Goal: Task Accomplishment & Management: Use online tool/utility

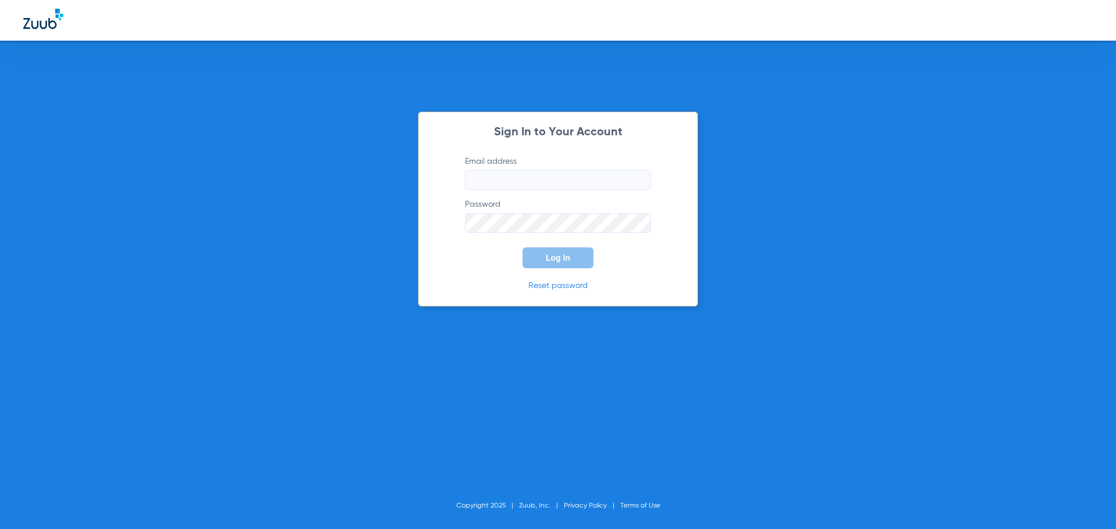
click at [539, 185] on input "Email address" at bounding box center [558, 180] width 186 height 20
type input "[PERSON_NAME][EMAIL_ADDRESS][PERSON_NAME][DOMAIN_NAME]"
click at [522, 248] on button "Log In" at bounding box center [557, 258] width 71 height 21
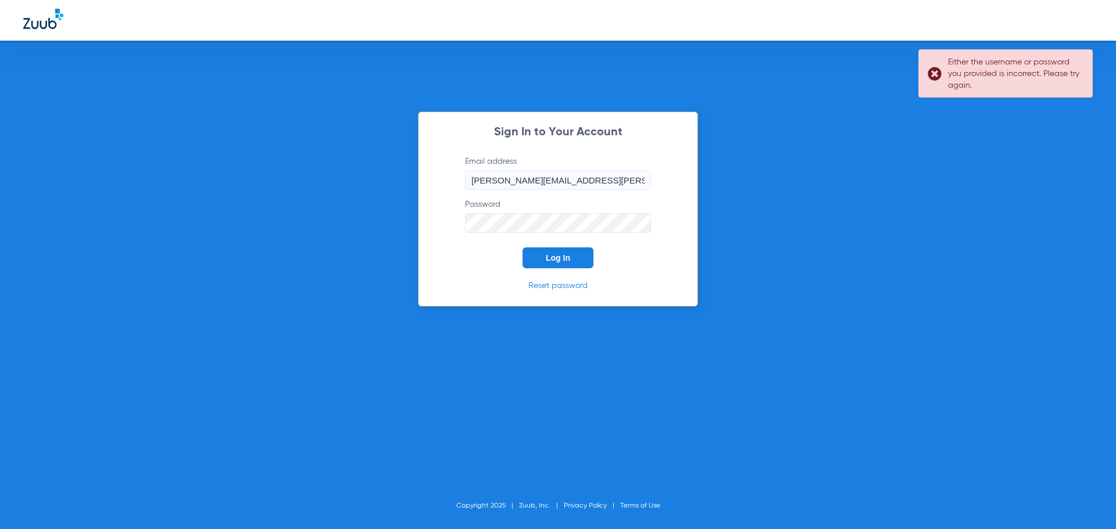
click at [522, 248] on button "Log In" at bounding box center [557, 258] width 71 height 21
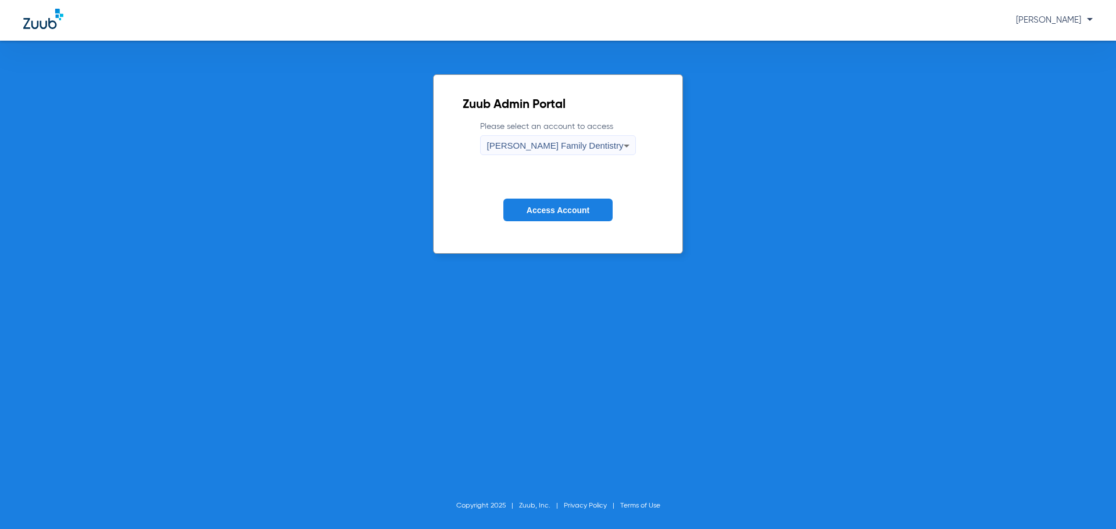
click at [561, 145] on span "[PERSON_NAME] Family Dentistry" at bounding box center [554, 146] width 137 height 10
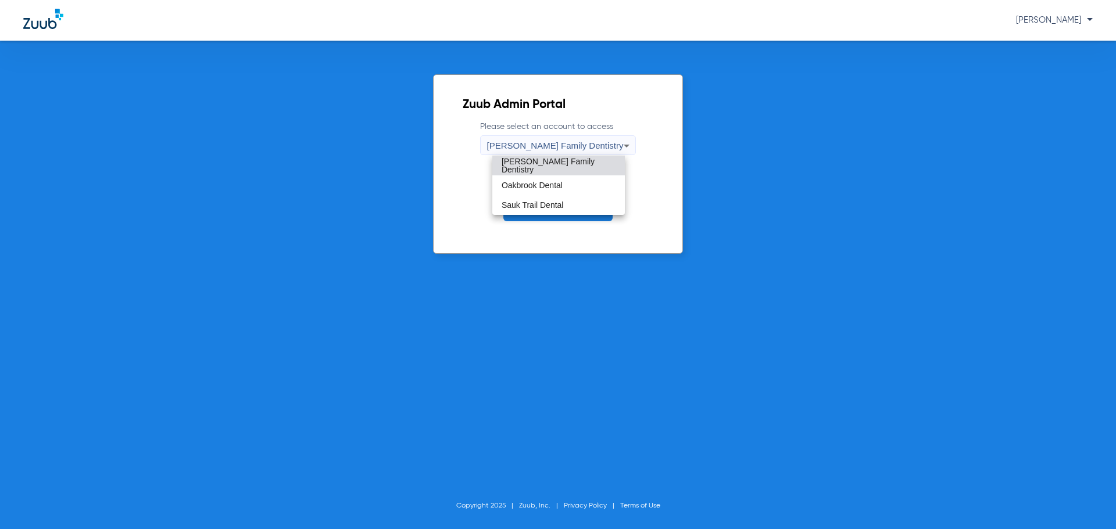
click at [561, 218] on div at bounding box center [558, 264] width 1116 height 529
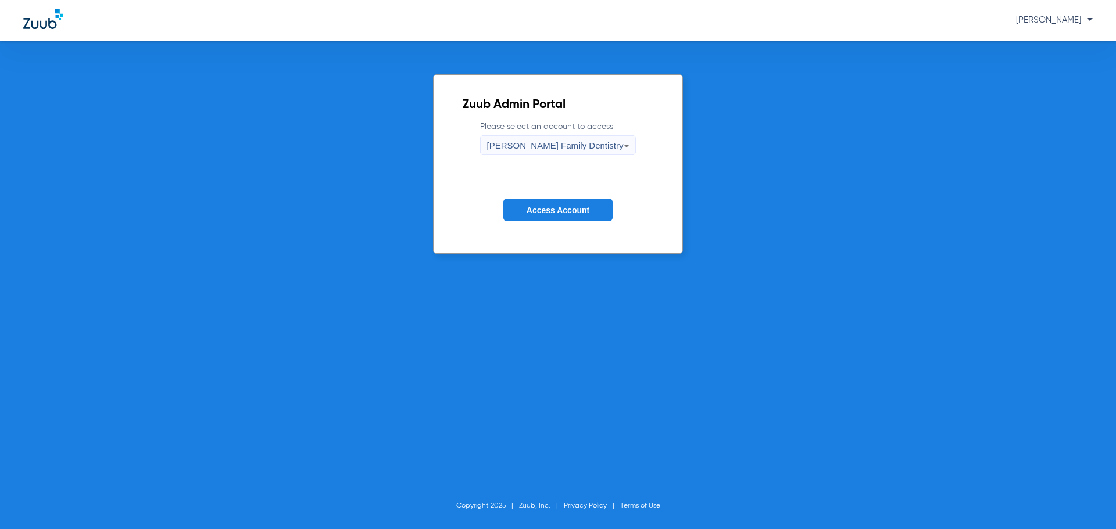
click at [561, 218] on button "Access Account" at bounding box center [557, 210] width 109 height 23
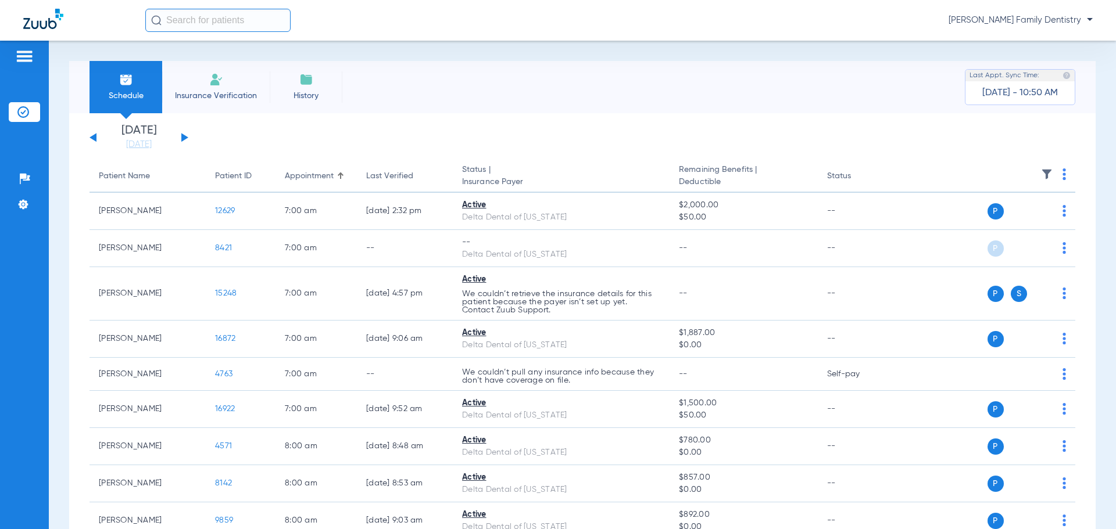
click at [219, 90] on span "Insurance Verification" at bounding box center [216, 96] width 90 height 12
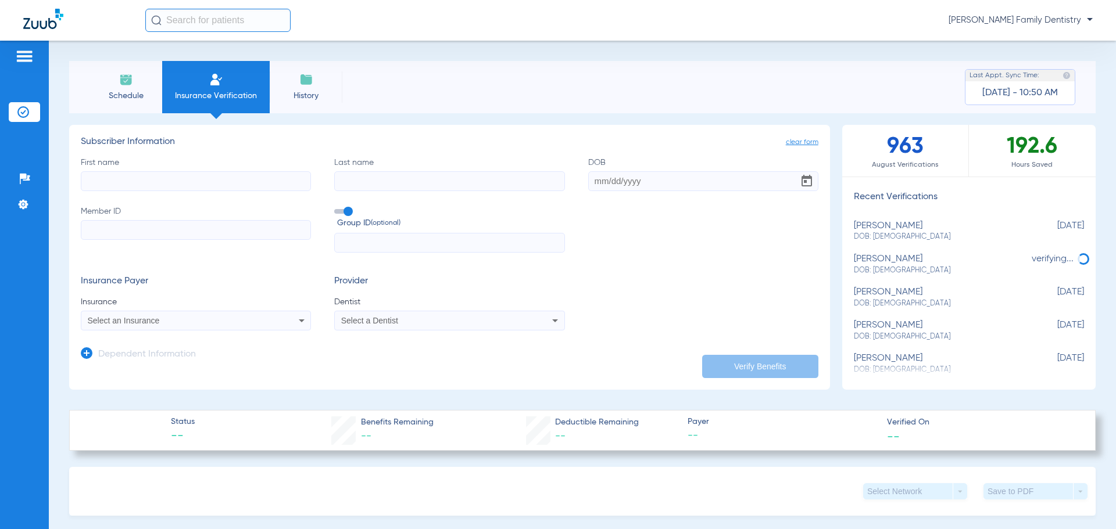
click at [162, 324] on div "Select an Insurance" at bounding box center [175, 321] width 174 height 8
